Goal: Task Accomplishment & Management: Manage account settings

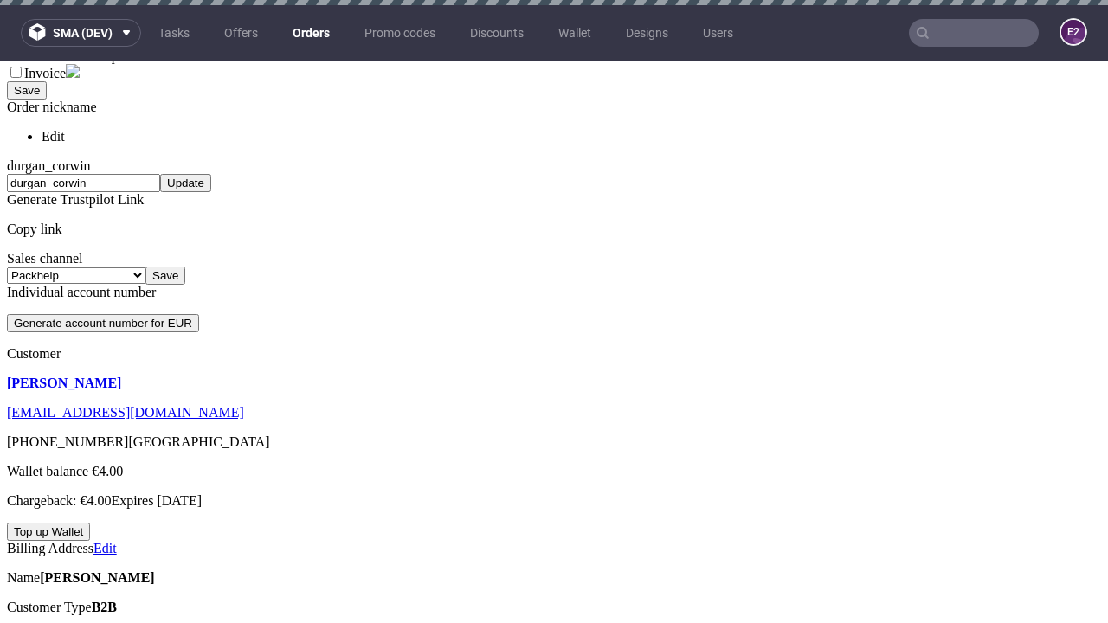
scroll to position [5, 0]
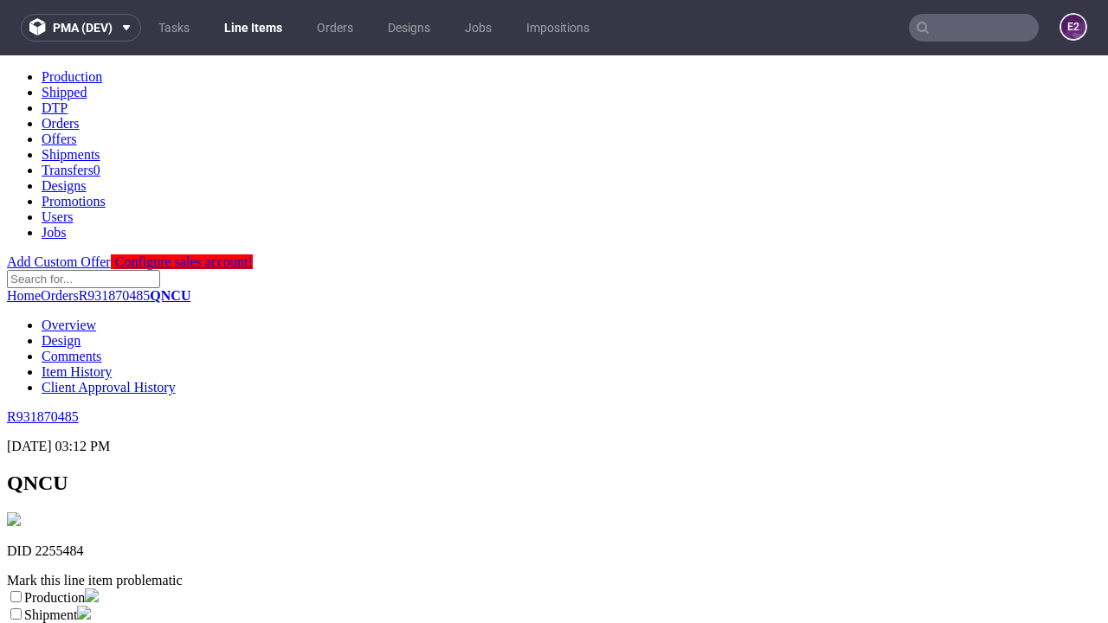
scroll to position [305, 0]
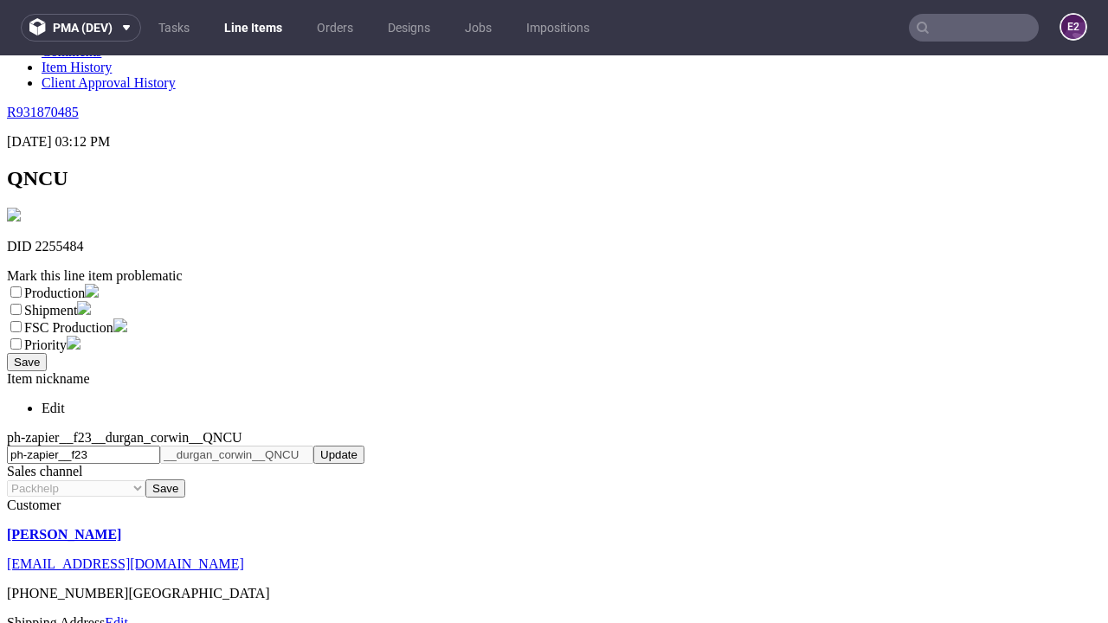
select select "dtp_ca_needed"
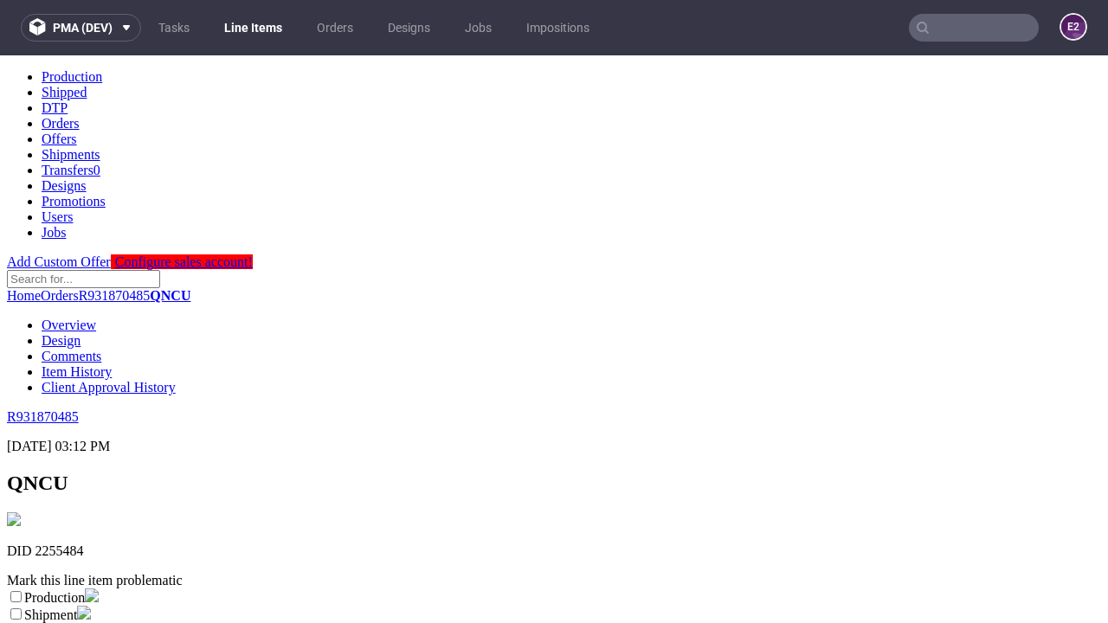
scroll to position [0, 0]
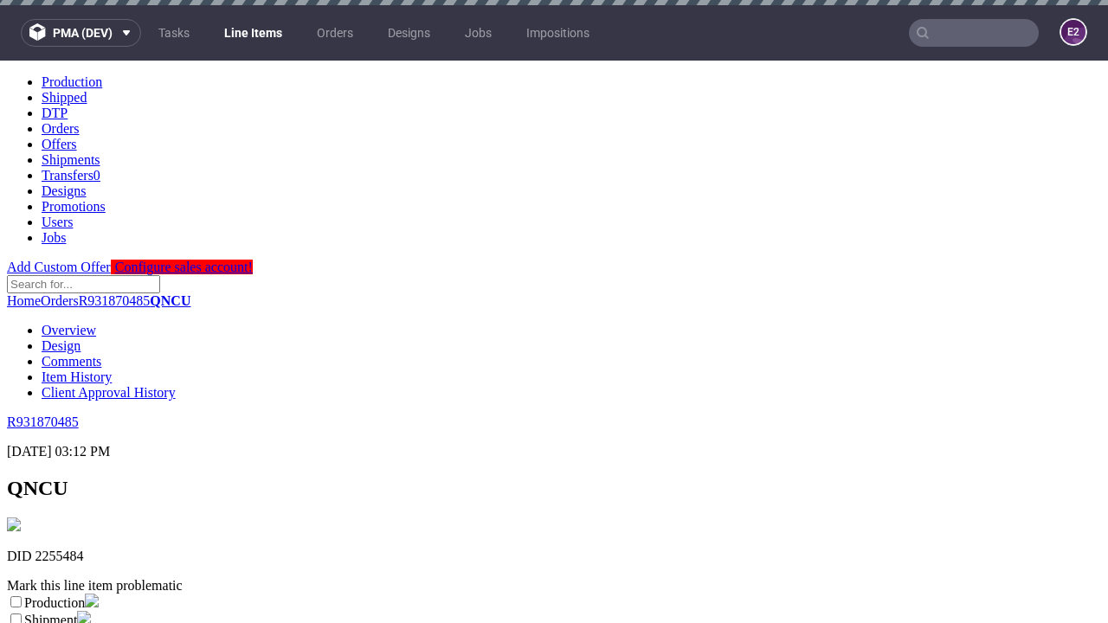
checkbox input "true"
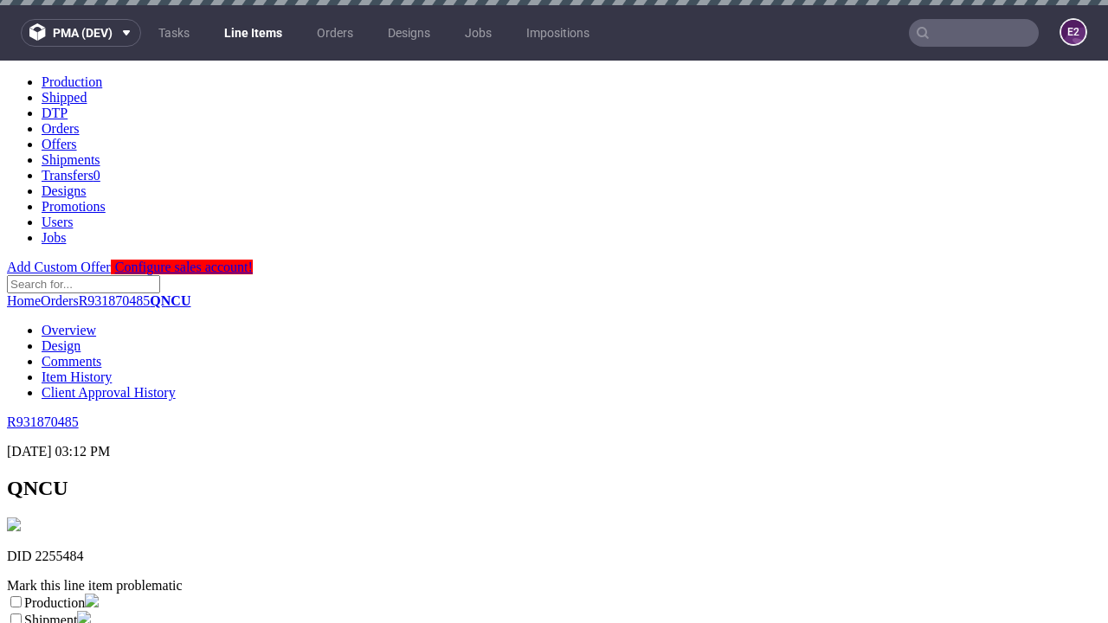
checkbox input "true"
